Goal: Register for event/course

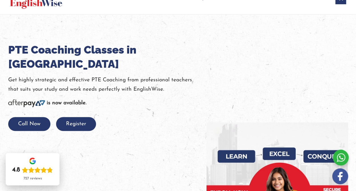
scroll to position [57, 0]
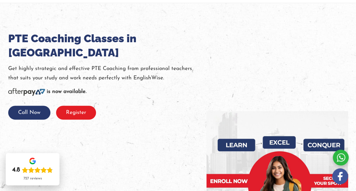
click at [78, 106] on button "Register" at bounding box center [76, 113] width 40 height 14
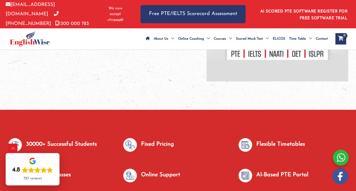
scroll to position [237, 0]
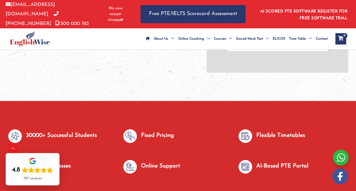
click at [148, 139] on p "Fixed Pricing" at bounding box center [157, 135] width 33 height 9
click at [130, 142] on img at bounding box center [130, 136] width 14 height 14
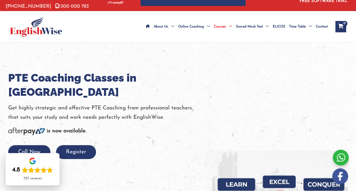
scroll to position [0, 0]
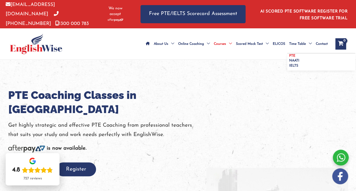
click at [290, 54] on span "PTE" at bounding box center [292, 55] width 6 height 3
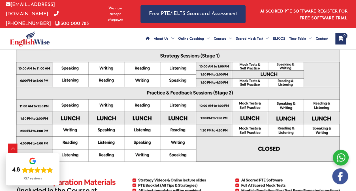
scroll to position [227, 0]
